Goal: Find contact information: Find contact information

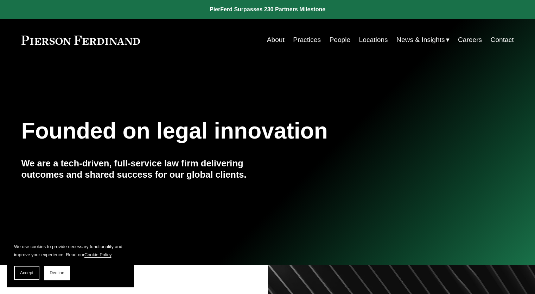
click at [501, 38] on link "Contact" at bounding box center [502, 39] width 23 height 13
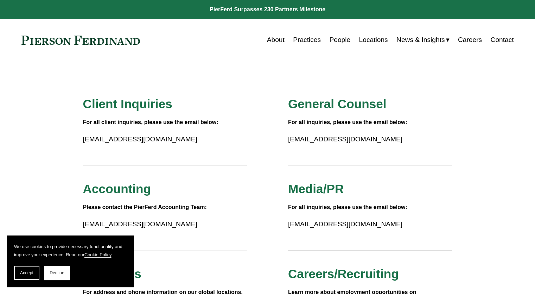
click at [340, 34] on link "People" at bounding box center [339, 39] width 21 height 13
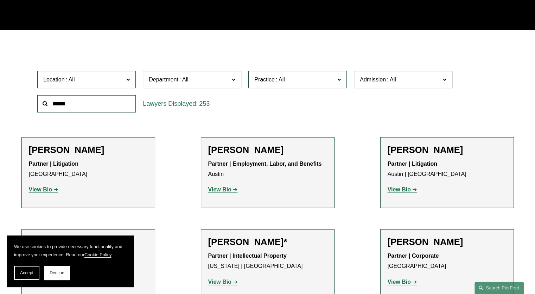
scroll to position [176, 0]
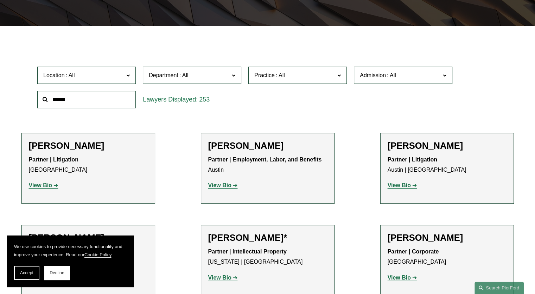
click at [69, 103] on input "text" at bounding box center [86, 99] width 99 height 17
type input "*****"
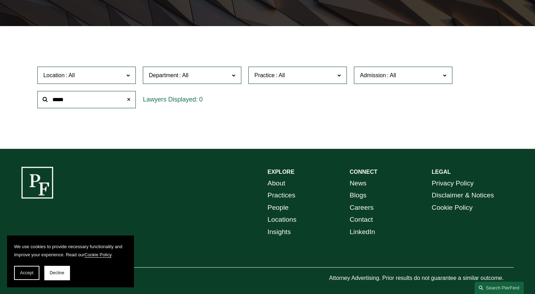
click at [131, 102] on span at bounding box center [129, 99] width 14 height 14
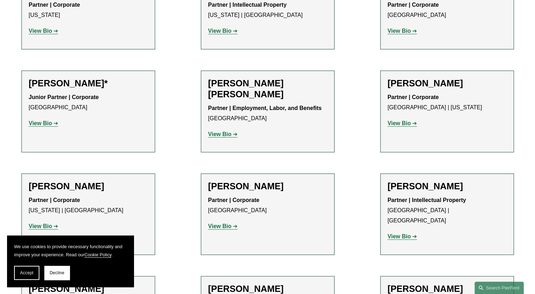
scroll to position [704, 0]
